Goal: Task Accomplishment & Management: Manage account settings

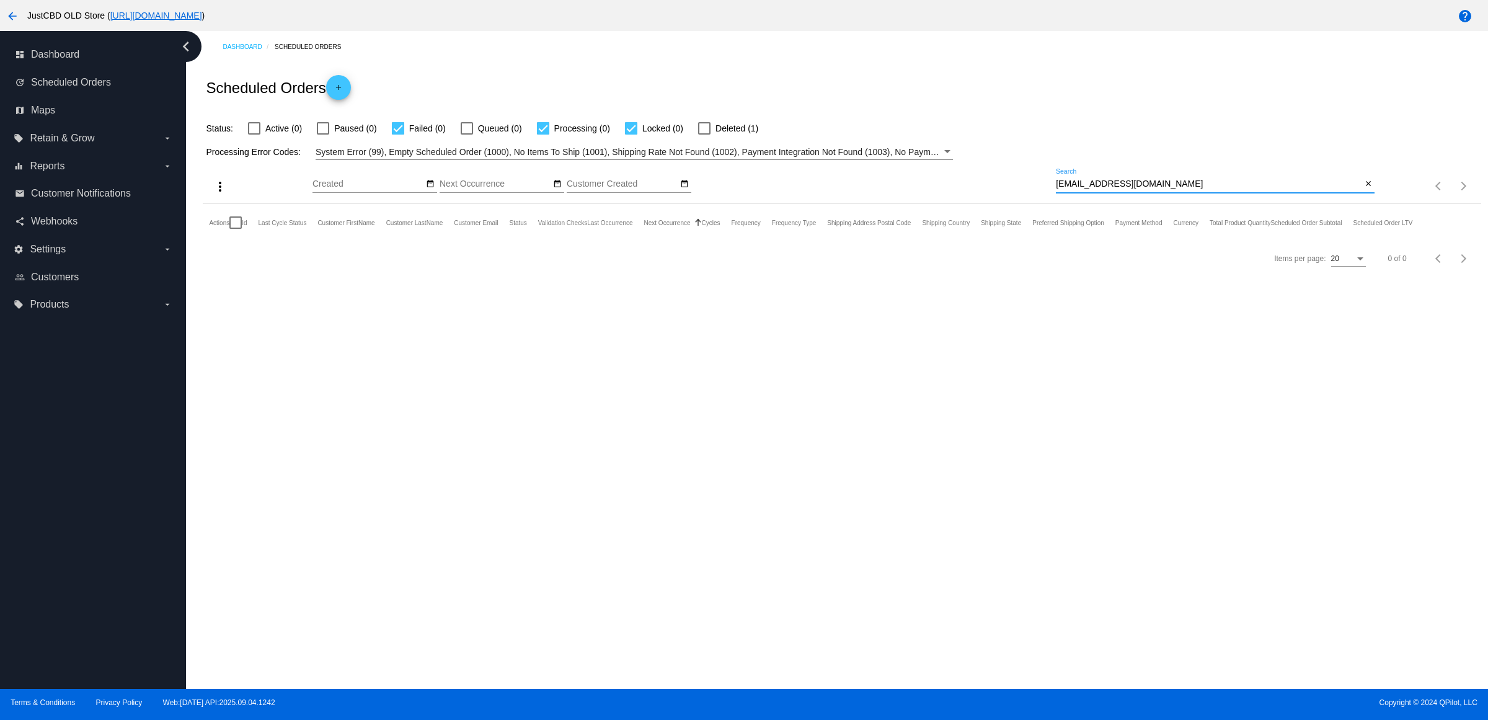
drag, startPoint x: 1150, startPoint y: 101, endPoint x: 1170, endPoint y: 110, distance: 21.1
click at [1167, 110] on div "Scheduled Orders add" at bounding box center [841, 88] width 1277 height 50
